Goal: Task Accomplishment & Management: Complete application form

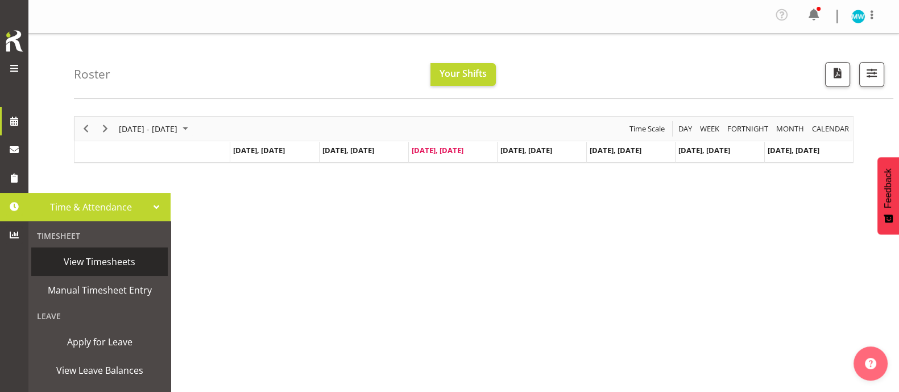
click at [84, 264] on span "View Timesheets" at bounding box center [99, 261] width 125 height 17
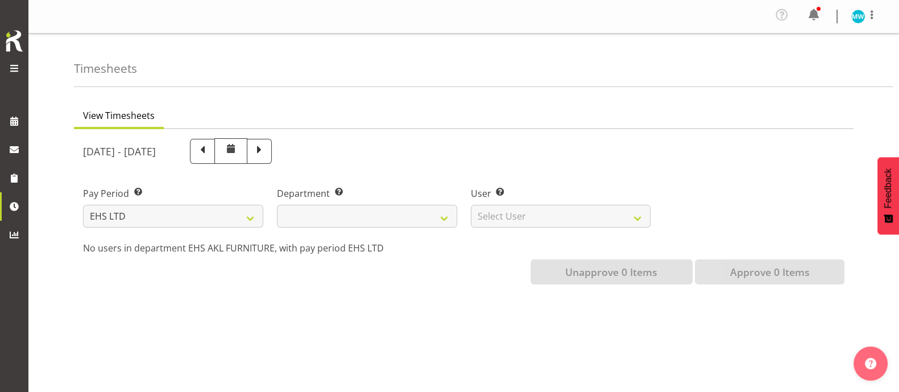
select select
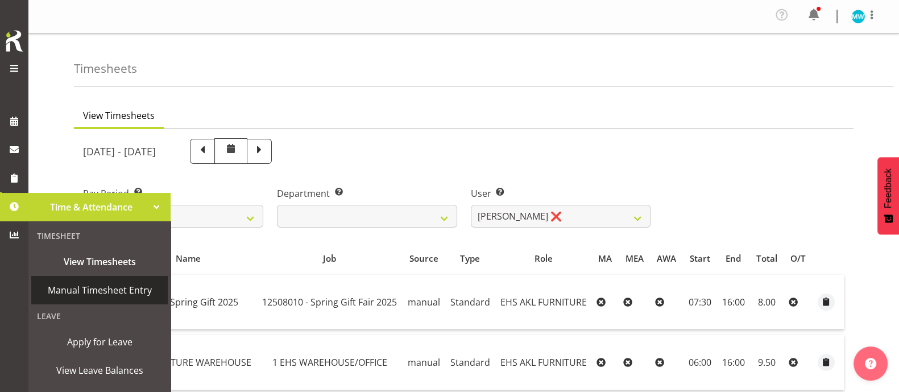
click at [111, 285] on span "Manual Timesheet Entry" at bounding box center [99, 289] width 125 height 17
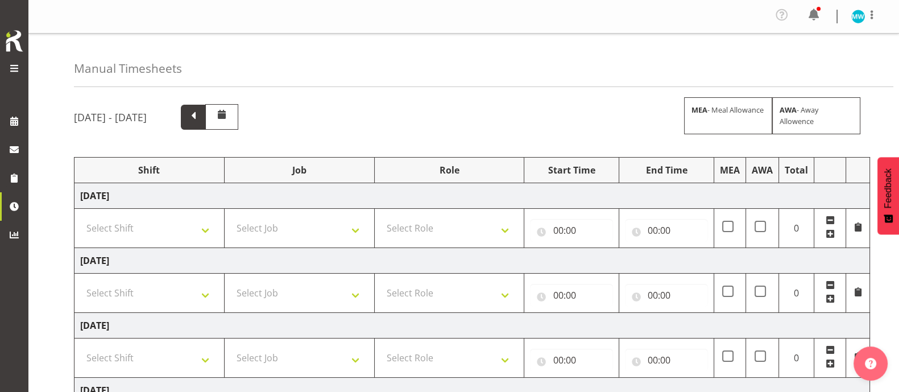
click at [201, 118] on span at bounding box center [193, 116] width 15 height 15
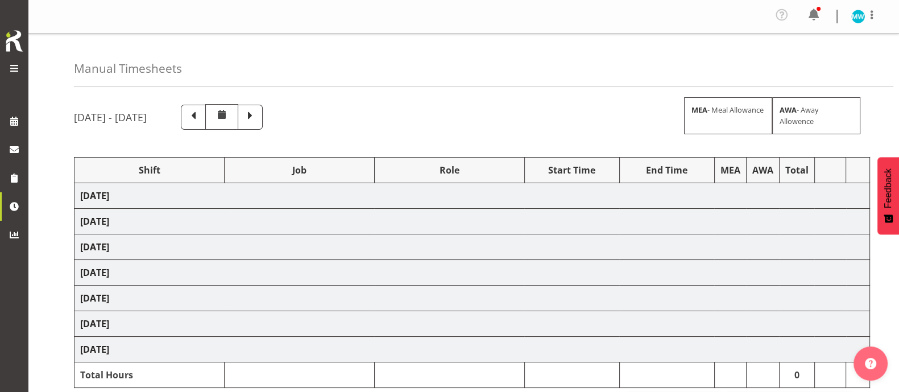
select select "81242"
select select "8514"
select select "38155"
select select "69"
select select "62861"
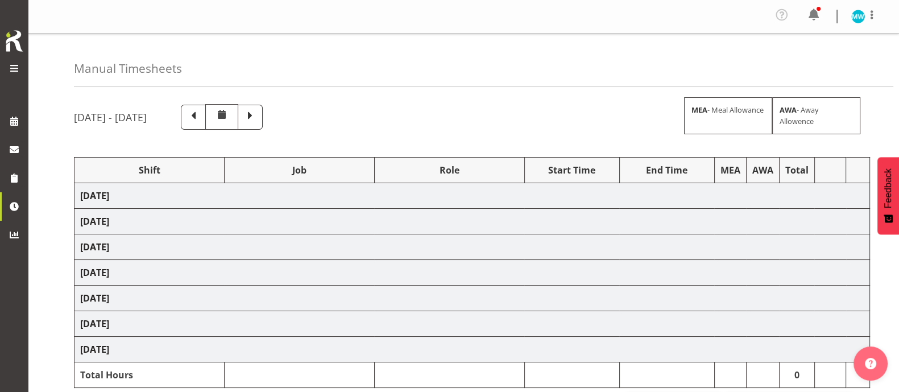
select select "9993"
select select "38155"
select select "69"
select select "62861"
select select "9993"
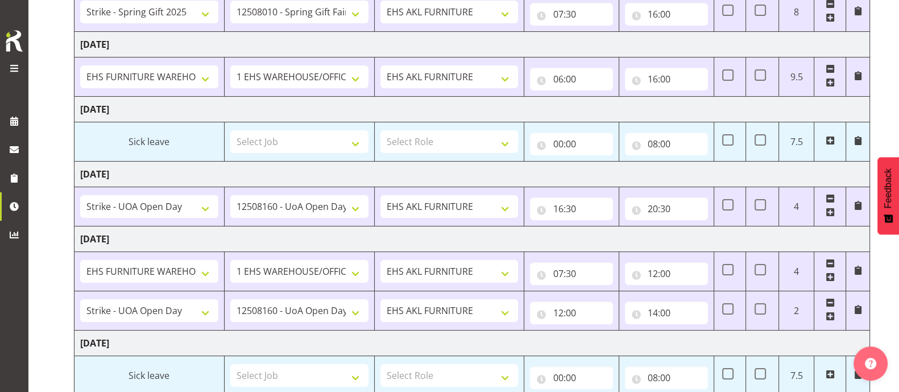
scroll to position [215, 0]
drag, startPoint x: 828, startPoint y: 315, endPoint x: 777, endPoint y: 297, distance: 54.3
click at [828, 314] on span at bounding box center [829, 317] width 9 height 9
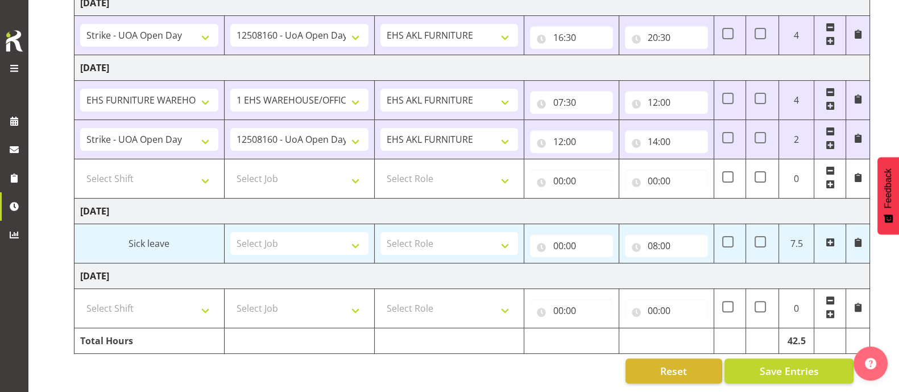
scroll to position [396, 0]
click at [182, 167] on select "Select Shift Assist Carlton EVents Assist Carlton EVents Assist Carlton Events …" at bounding box center [149, 178] width 138 height 23
select select "81459"
click at [80, 167] on select "Select Shift Assist Carlton EVents Assist Carlton EVents Assist Carlton Events …" at bounding box center [149, 178] width 138 height 23
click at [298, 167] on select "Select Job 1 Carlton Events 1 [PERSON_NAME][GEOGRAPHIC_DATA] 1 [PERSON_NAME][GE…" at bounding box center [299, 178] width 138 height 23
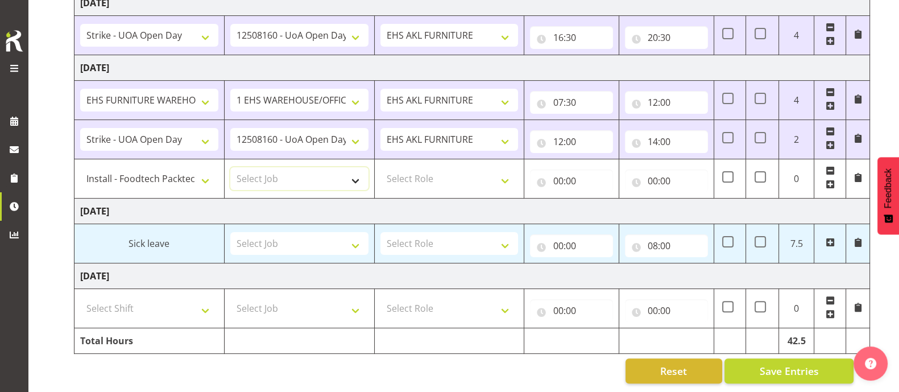
select select "9630"
click at [230, 167] on select "Select Job 1 Carlton Events 1 [PERSON_NAME][GEOGRAPHIC_DATA] 1 [PERSON_NAME][GE…" at bounding box center [299, 178] width 138 height 23
click at [455, 167] on select "Select Role EHS AKL FURNITURE" at bounding box center [449, 178] width 138 height 23
select select "189"
click at [380, 167] on select "Select Role EHS AKL FURNITURE" at bounding box center [449, 178] width 138 height 23
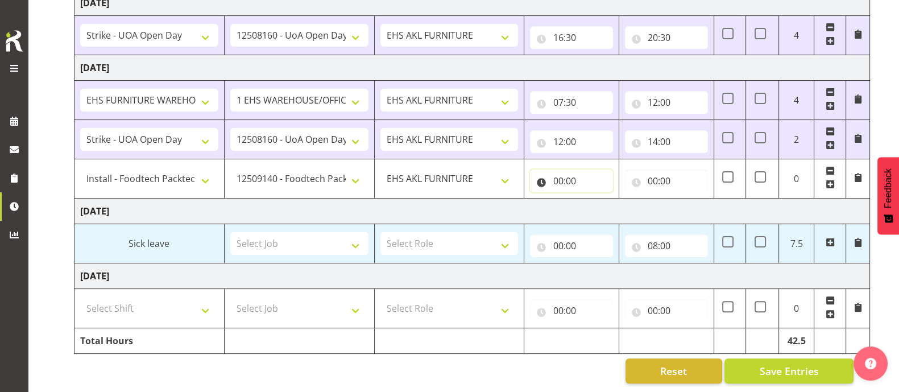
click at [565, 169] on input "00:00" at bounding box center [571, 180] width 83 height 23
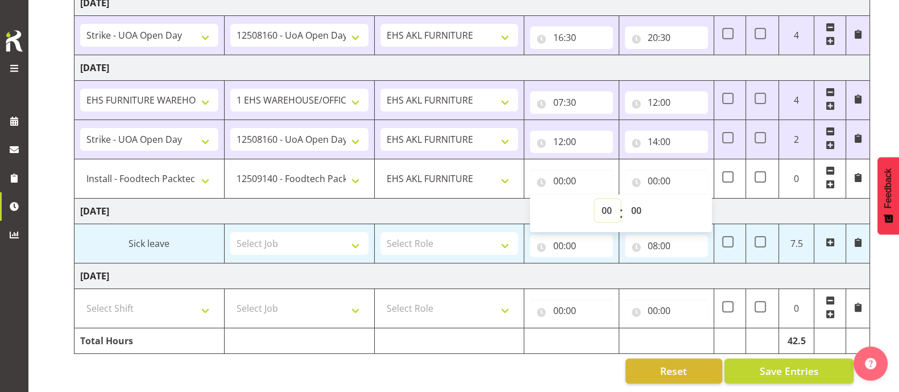
drag, startPoint x: 601, startPoint y: 200, endPoint x: 605, endPoint y: 193, distance: 8.2
click at [601, 200] on select "00 01 02 03 04 05 06 07 08 09 10 11 12 13 14 15 16 17 18 19 20 21 22 23" at bounding box center [607, 210] width 26 height 23
select select "14"
click at [594, 199] on select "00 01 02 03 04 05 06 07 08 09 10 11 12 13 14 15 16 17 18 19 20 21 22 23" at bounding box center [607, 210] width 26 height 23
type input "14:00"
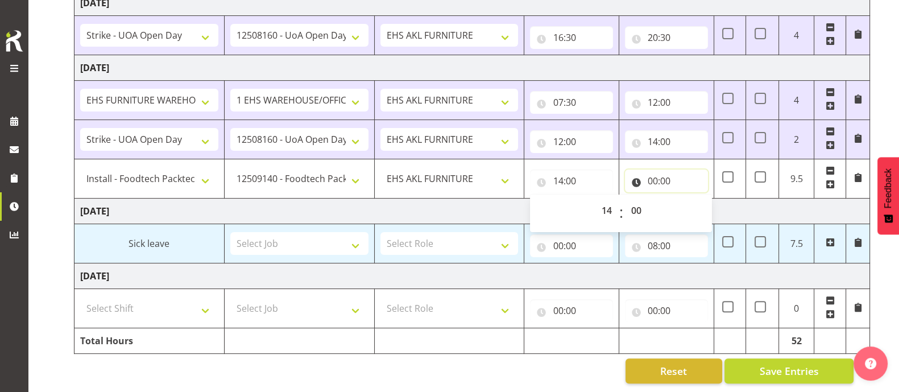
click at [653, 170] on input "00:00" at bounding box center [666, 180] width 83 height 23
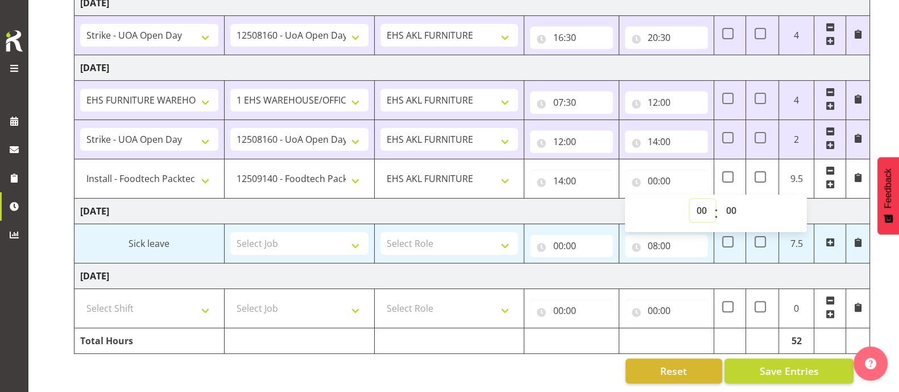
drag, startPoint x: 701, startPoint y: 199, endPoint x: 708, endPoint y: 190, distance: 11.5
click at [701, 199] on select "00 01 02 03 04 05 06 07 08 09 10 11 12 13 14 15 16 17 18 19 20 21 22 23" at bounding box center [702, 210] width 26 height 23
select select "17"
click at [689, 199] on select "00 01 02 03 04 05 06 07 08 09 10 11 12 13 14 15 16 17 18 19 20 21 22 23" at bounding box center [702, 210] width 26 height 23
type input "17:00"
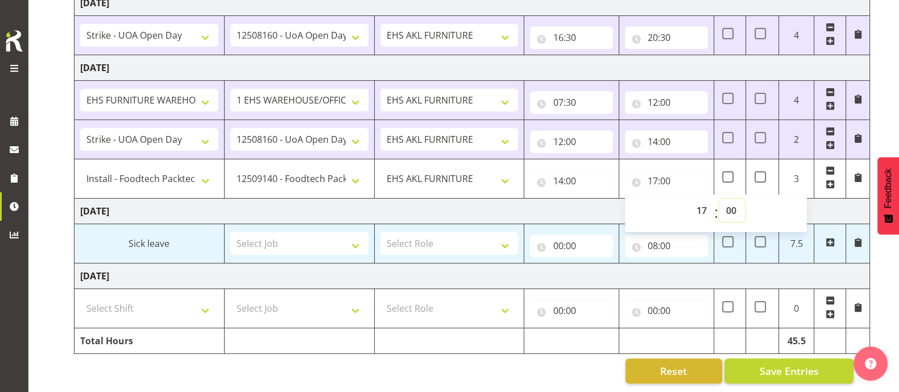
click at [729, 199] on select "00 01 02 03 04 05 06 07 08 09 10 11 12 13 14 15 16 17 18 19 20 21 22 23 24 25 2…" at bounding box center [732, 210] width 26 height 23
select select "30"
click at [719, 199] on select "00 01 02 03 04 05 06 07 08 09 10 11 12 13 14 15 16 17 18 19 20 21 22 23 24 25 2…" at bounding box center [732, 210] width 26 height 23
type input "17:30"
click at [839, 198] on td "[DATE]" at bounding box center [471, 211] width 795 height 26
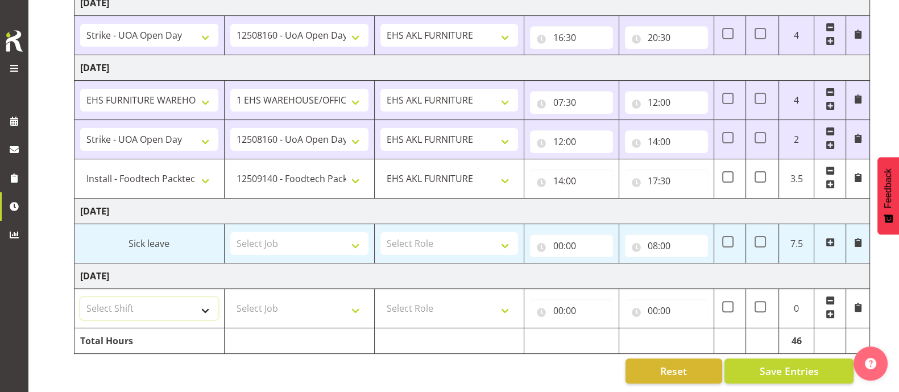
click at [204, 301] on select "Select Shift Assist Carlton EVents Assist Carlton EVents Assist Carlton Events …" at bounding box center [149, 308] width 138 height 23
click at [43, 301] on div "Manual Timesheets [DATE] - [DATE] MEA - Meal Allowance AWA - Away Allowence Shi…" at bounding box center [463, 19] width 870 height 745
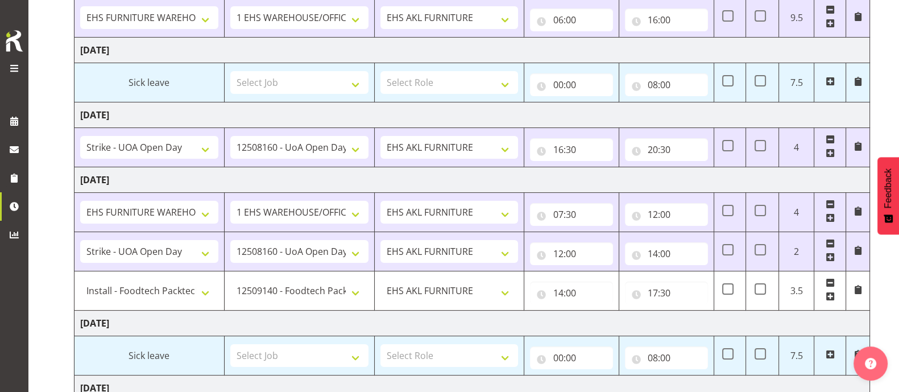
scroll to position [254, 0]
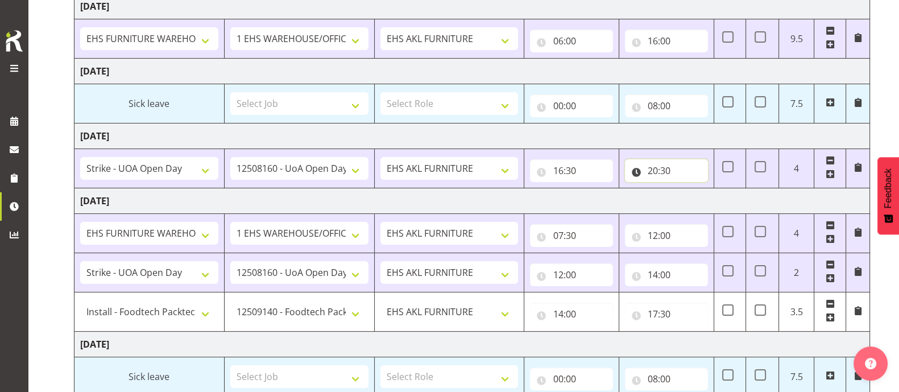
click at [667, 172] on input "20:30" at bounding box center [666, 170] width 83 height 23
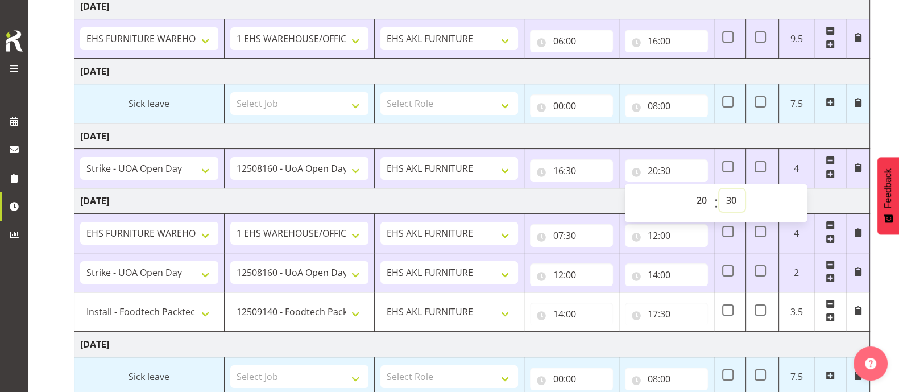
click at [730, 197] on select "00 01 02 03 04 05 06 07 08 09 10 11 12 13 14 15 16 17 18 19 20 21 22 23 24 25 2…" at bounding box center [732, 200] width 26 height 23
select select "0"
click at [719, 189] on select "00 01 02 03 04 05 06 07 08 09 10 11 12 13 14 15 16 17 18 19 20 21 22 23 24 25 2…" at bounding box center [732, 200] width 26 height 23
type input "20:00"
click at [830, 172] on span at bounding box center [829, 173] width 9 height 9
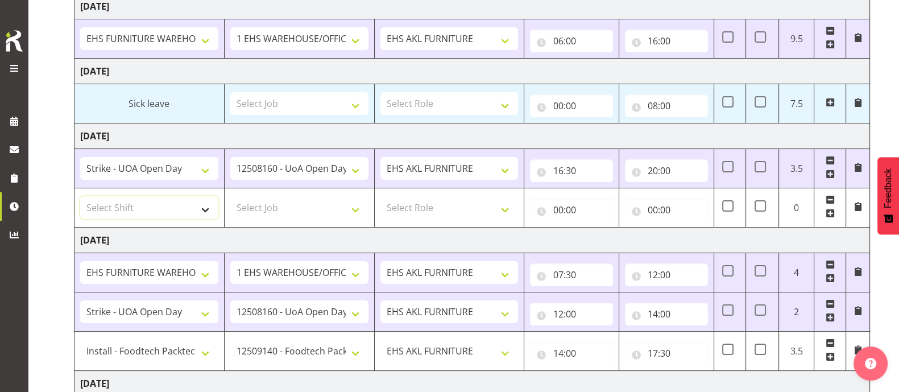
click at [167, 206] on select "Select Shift Assist Carlton EVents Assist Carlton EVents Assist Carlton Events …" at bounding box center [149, 207] width 138 height 23
select select "81459"
click at [80, 196] on select "Select Shift Assist Carlton EVents Assist Carlton EVents Assist Carlton Events …" at bounding box center [149, 207] width 138 height 23
click at [282, 207] on select "Select Job 1 Carlton Events 1 [PERSON_NAME][GEOGRAPHIC_DATA] 1 [PERSON_NAME][GE…" at bounding box center [299, 207] width 138 height 23
select select "9630"
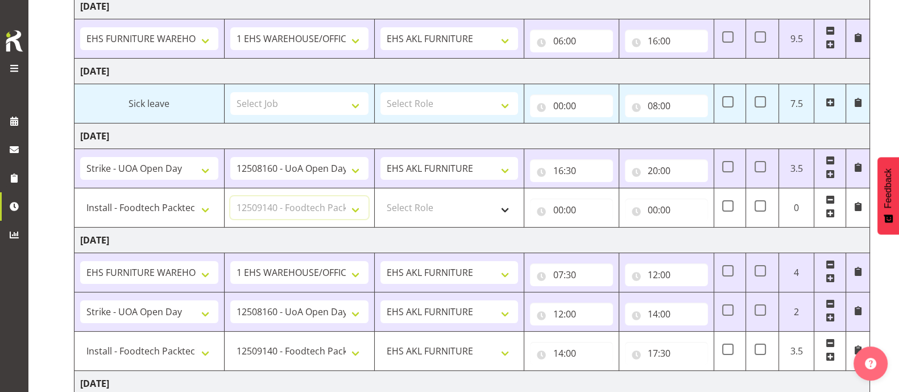
click at [230, 196] on select "Select Job 1 Carlton Events 1 [PERSON_NAME][GEOGRAPHIC_DATA] 1 [PERSON_NAME][GE…" at bounding box center [299, 207] width 138 height 23
click at [445, 205] on select "Select Role EHS AKL FURNITURE" at bounding box center [449, 207] width 138 height 23
select select "189"
click at [380, 196] on select "Select Role EHS AKL FURNITURE" at bounding box center [449, 207] width 138 height 23
click at [563, 209] on input "00:00" at bounding box center [571, 209] width 83 height 23
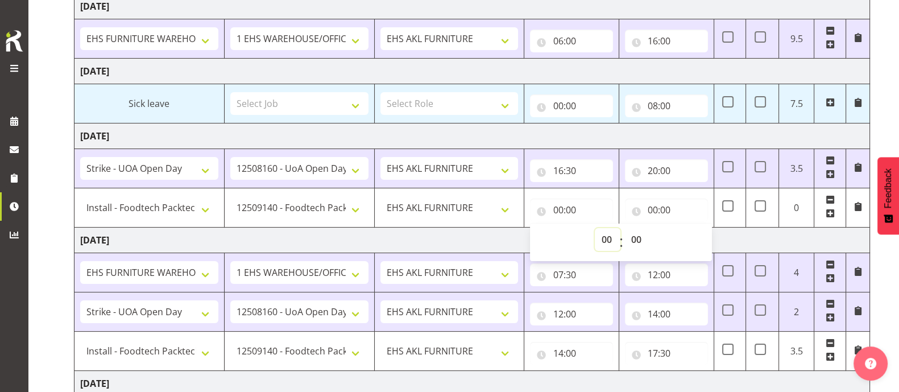
click at [604, 240] on select "00 01 02 03 04 05 06 07 08 09 10 11 12 13 14 15 16 17 18 19 20 21 22 23" at bounding box center [607, 239] width 26 height 23
select select "20"
click at [594, 228] on select "00 01 02 03 04 05 06 07 08 09 10 11 12 13 14 15 16 17 18 19 20 21 22 23" at bounding box center [607, 239] width 26 height 23
type input "20:00"
click at [651, 203] on input "00:00" at bounding box center [666, 209] width 83 height 23
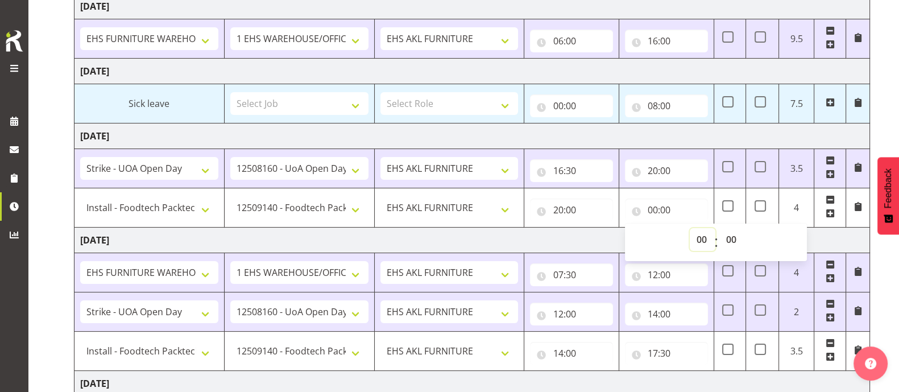
click at [702, 236] on select "00 01 02 03 04 05 06 07 08 09 10 11 12 13 14 15 16 17 18 19 20 21 22 23" at bounding box center [702, 239] width 26 height 23
select select "22"
click at [689, 228] on select "00 01 02 03 04 05 06 07 08 09 10 11 12 13 14 15 16 17 18 19 20 21 22 23" at bounding box center [702, 239] width 26 height 23
type input "22:00"
click at [577, 235] on td "[DATE]" at bounding box center [471, 240] width 795 height 26
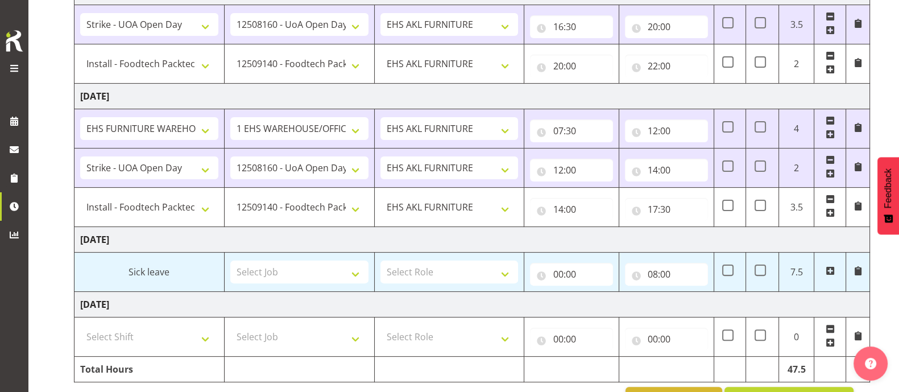
scroll to position [435, 0]
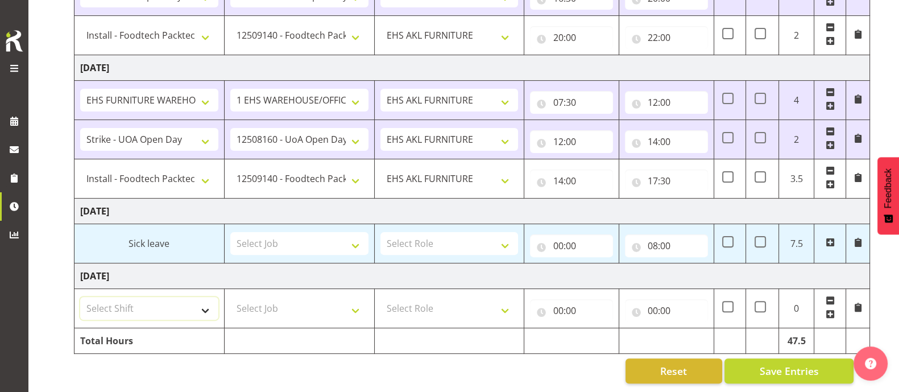
click at [203, 298] on select "Select Shift Assist Carlton EVents Assist Carlton EVents Assist Carlton Events …" at bounding box center [149, 308] width 138 height 23
click at [400, 202] on td "[DATE]" at bounding box center [471, 211] width 795 height 26
click at [205, 297] on select "Select Shift Assist Carlton EVents Assist Carlton EVents Assist Carlton Events …" at bounding box center [149, 308] width 138 height 23
select select "70222"
click at [80, 297] on select "Select Shift Assist Carlton EVents Assist Carlton EVents Assist Carlton Events …" at bounding box center [149, 308] width 138 height 23
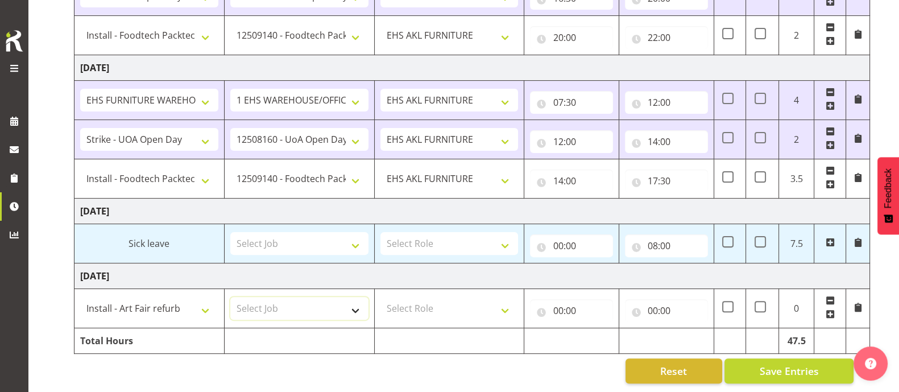
click at [271, 297] on select "Select Job 1 Carlton Events 1 [PERSON_NAME][GEOGRAPHIC_DATA] 1 [PERSON_NAME][GE…" at bounding box center [299, 308] width 138 height 23
click at [281, 298] on select "Select Job 1 Carlton Events 1 [PERSON_NAME][GEOGRAPHIC_DATA] 1 [PERSON_NAME][GE…" at bounding box center [299, 308] width 138 height 23
select select "10496"
click at [230, 297] on select "Select Job 1 Carlton Events 1 [PERSON_NAME][GEOGRAPHIC_DATA] 1 [PERSON_NAME][GE…" at bounding box center [299, 308] width 138 height 23
click at [429, 298] on select "Select Role EHS AKL FURNITURE" at bounding box center [449, 308] width 138 height 23
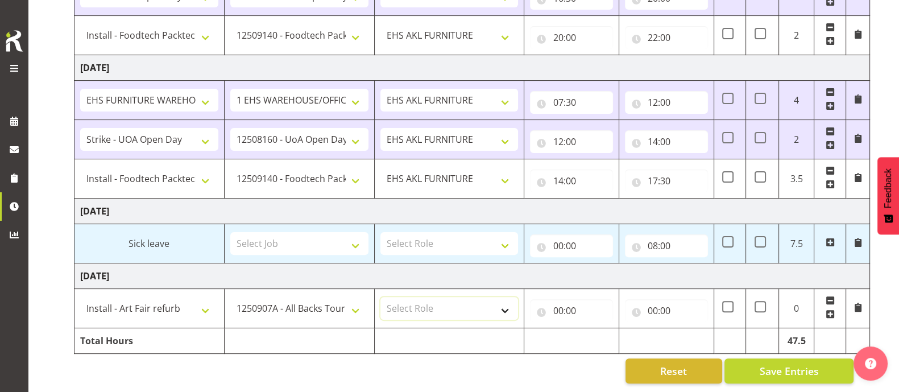
select select "189"
click at [380, 297] on select "Select Role EHS AKL FURNITURE" at bounding box center [449, 308] width 138 height 23
click at [558, 302] on input "00:00" at bounding box center [571, 310] width 83 height 23
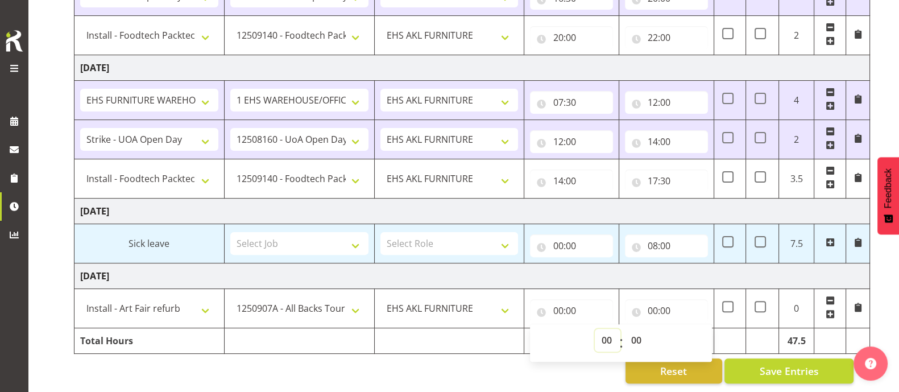
click at [600, 332] on select "00 01 02 03 04 05 06 07 08 09 10 11 12 13 14 15 16 17 18 19 20 21 22 23" at bounding box center [607, 339] width 26 height 23
select select "7"
click at [594, 328] on select "00 01 02 03 04 05 06 07 08 09 10 11 12 13 14 15 16 17 18 19 20 21 22 23" at bounding box center [607, 339] width 26 height 23
type input "07:00"
drag, startPoint x: 636, startPoint y: 331, endPoint x: 636, endPoint y: 320, distance: 11.4
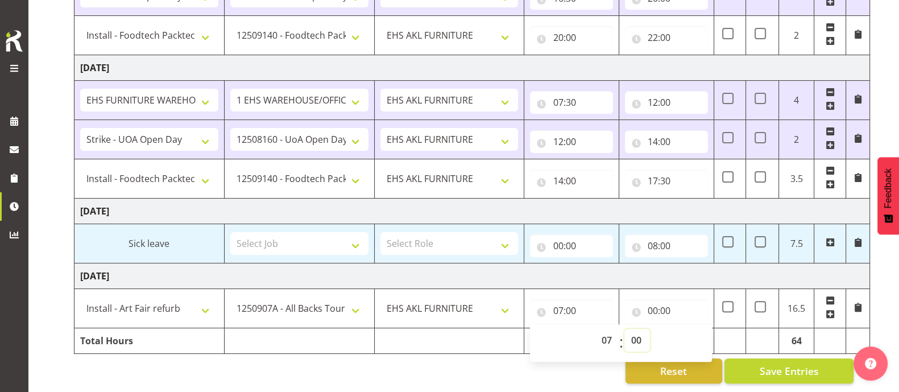
click at [636, 331] on select "00 01 02 03 04 05 06 07 08 09 10 11 12 13 14 15 16 17 18 19 20 21 22 23 24 25 2…" at bounding box center [637, 339] width 26 height 23
select select "30"
click at [624, 328] on select "00 01 02 03 04 05 06 07 08 09 10 11 12 13 14 15 16 17 18 19 20 21 22 23 24 25 2…" at bounding box center [637, 339] width 26 height 23
type input "07:30"
click at [661, 299] on input "00:00" at bounding box center [666, 310] width 83 height 23
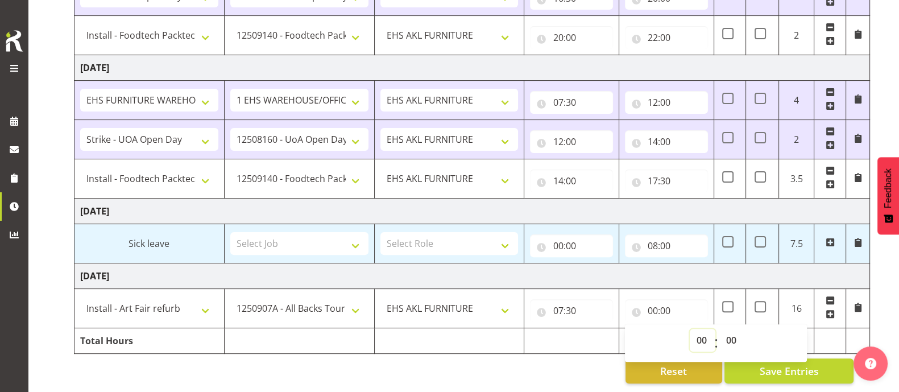
click at [696, 328] on select "00 01 02 03 04 05 06 07 08 09 10 11 12 13 14 15 16 17 18 19 20 21 22 23" at bounding box center [702, 339] width 26 height 23
select select "16"
click at [689, 328] on select "00 01 02 03 04 05 06 07 08 09 10 11 12 13 14 15 16 17 18 19 20 21 22 23" at bounding box center [702, 339] width 26 height 23
type input "16:00"
click at [576, 375] on div "[DATE] - [DATE] MEA - Meal Allowance AWA - Away Allowence Shift Job Role Start …" at bounding box center [486, 30] width 825 height 722
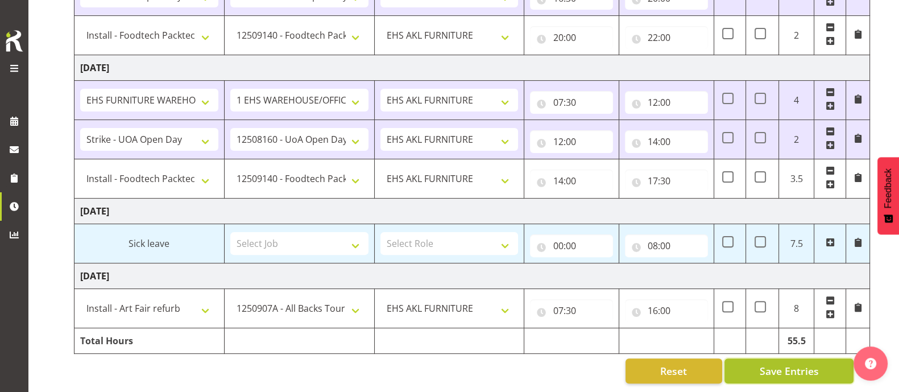
click at [790, 363] on span "Save Entries" at bounding box center [788, 370] width 59 height 15
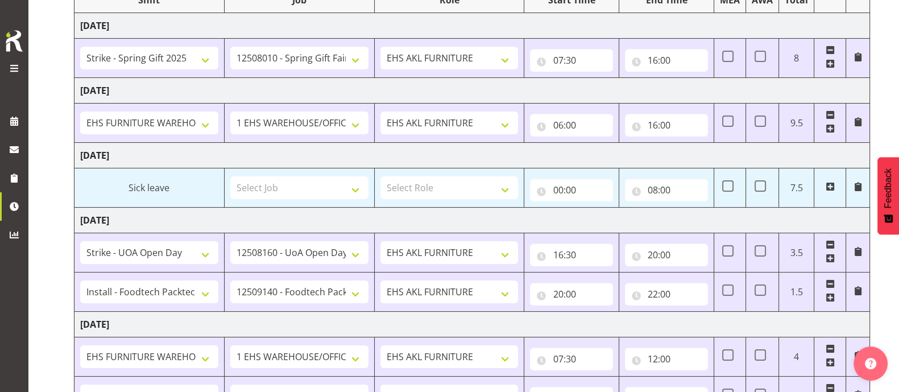
scroll to position [0, 0]
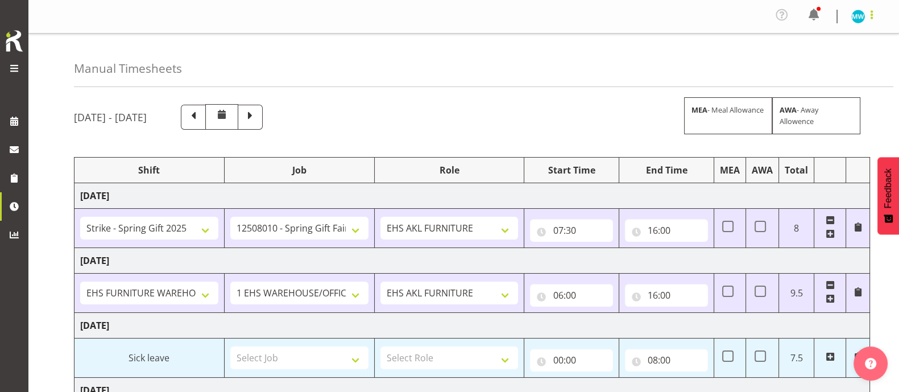
click at [869, 19] on span at bounding box center [871, 15] width 14 height 14
click at [829, 63] on link "Log Out" at bounding box center [823, 62] width 109 height 20
